Goal: Task Accomplishment & Management: Use online tool/utility

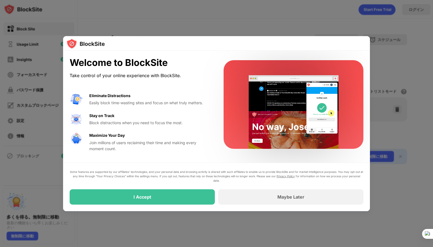
click at [313, 5] on div at bounding box center [216, 123] width 433 height 247
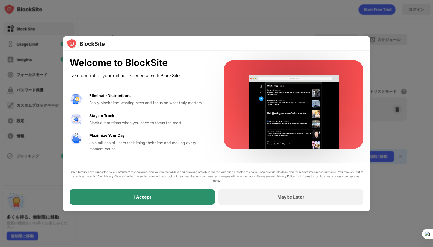
click at [205, 198] on div "I Accept" at bounding box center [142, 196] width 145 height 15
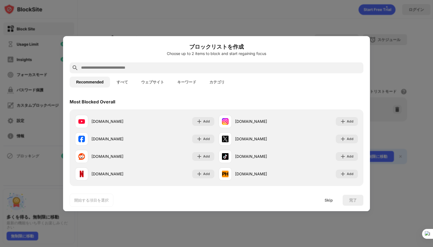
click at [178, 65] on input "text" at bounding box center [221, 67] width 281 height 7
click at [104, 70] on input "text" at bounding box center [221, 67] width 281 height 7
type input "*"
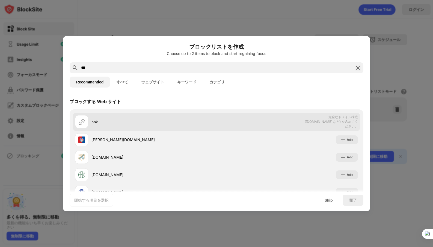
click at [205, 124] on div "hnk" at bounding box center [154, 122] width 125 height 6
click at [84, 122] on img at bounding box center [81, 121] width 7 height 7
click at [105, 120] on div "hnk" at bounding box center [154, 122] width 125 height 6
drag, startPoint x: 85, startPoint y: 125, endPoint x: 96, endPoint y: 128, distance: 11.5
click at [86, 125] on div at bounding box center [81, 121] width 13 height 13
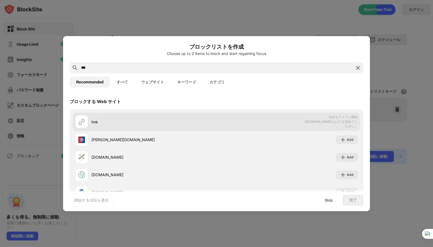
click at [107, 119] on div "hnk" at bounding box center [154, 122] width 125 height 6
click at [90, 122] on div "hnk" at bounding box center [146, 121] width 142 height 13
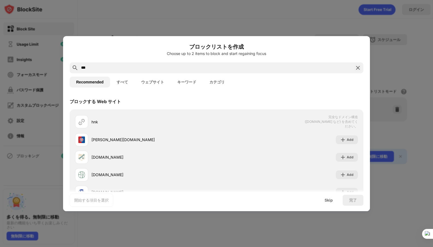
click at [136, 82] on button "ウェブサイト" at bounding box center [153, 82] width 36 height 11
click at [146, 83] on button "ウェブサイト" at bounding box center [153, 82] width 36 height 11
click at [160, 86] on button "ウェブサイト" at bounding box center [153, 82] width 36 height 11
click at [171, 69] on input "***" at bounding box center [217, 67] width 272 height 7
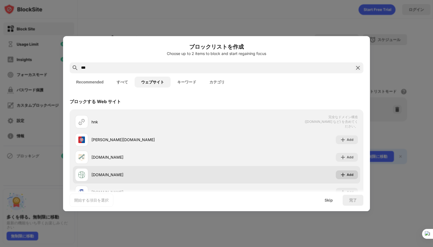
click at [347, 172] on div "Add" at bounding box center [350, 174] width 7 height 5
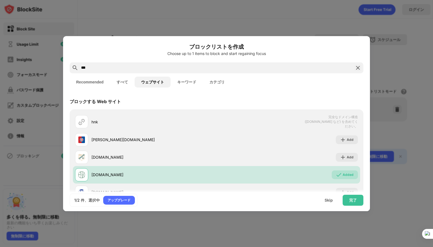
drag, startPoint x: 104, startPoint y: 68, endPoint x: 63, endPoint y: 71, distance: 41.3
click at [59, 246] on div "ブロックリストを作成 Choose up to 1 items to block and start regaining focus *** Recommen…" at bounding box center [216, 247] width 433 height 0
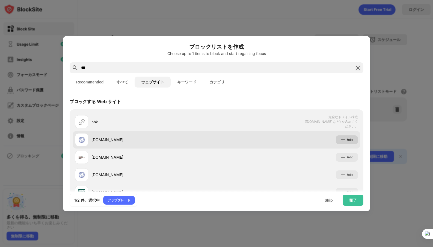
type input "***"
click at [339, 142] on div "Add" at bounding box center [347, 139] width 22 height 9
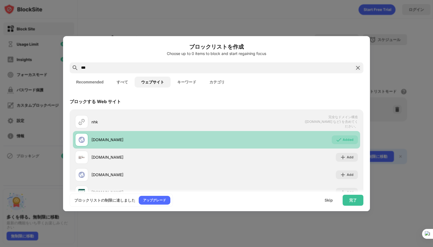
scroll to position [27, 0]
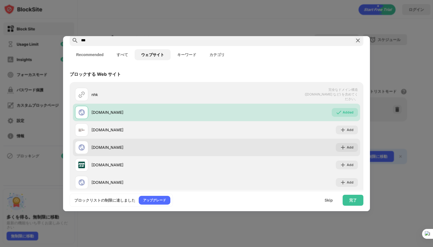
click at [339, 139] on div "[DOMAIN_NAME] Add" at bounding box center [216, 147] width 287 height 17
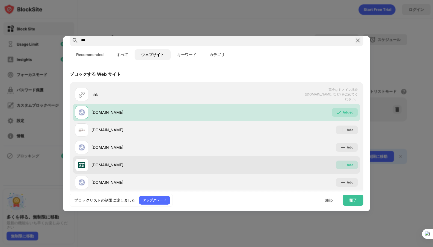
click at [340, 163] on img at bounding box center [342, 164] width 5 height 5
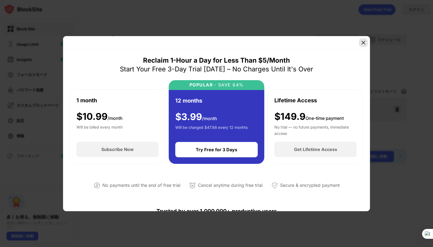
click at [362, 42] on img at bounding box center [363, 42] width 5 height 5
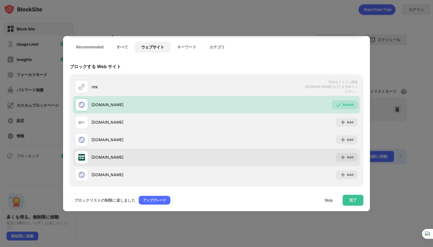
scroll to position [37, 0]
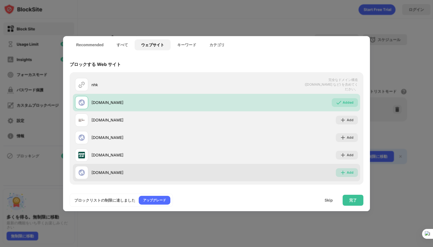
click at [347, 172] on div "Add" at bounding box center [350, 172] width 7 height 5
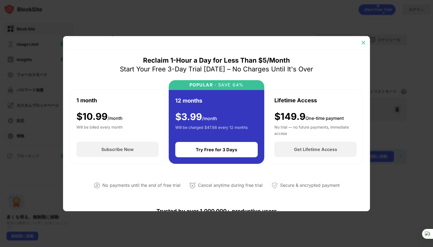
click at [362, 44] on img at bounding box center [363, 42] width 5 height 5
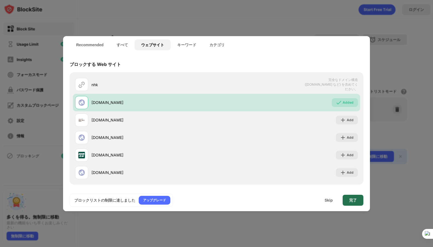
click at [348, 201] on div "完了" at bounding box center [353, 200] width 21 height 11
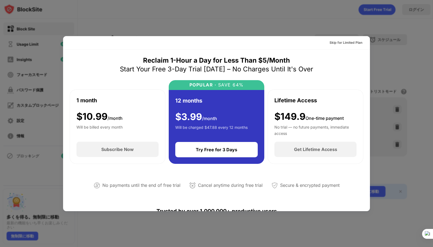
click at [314, 22] on div at bounding box center [216, 123] width 433 height 247
drag, startPoint x: 351, startPoint y: 24, endPoint x: 344, endPoint y: 29, distance: 8.1
click at [350, 25] on div at bounding box center [216, 123] width 433 height 247
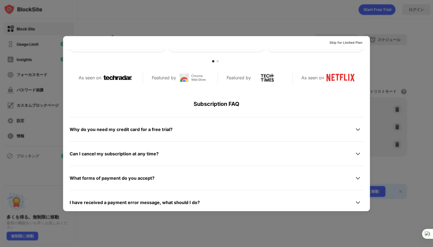
scroll to position [184, 0]
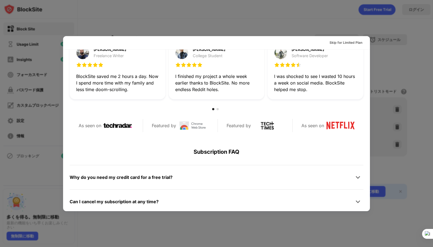
click at [309, 26] on div at bounding box center [216, 123] width 433 height 247
